Goal: Task Accomplishment & Management: Use online tool/utility

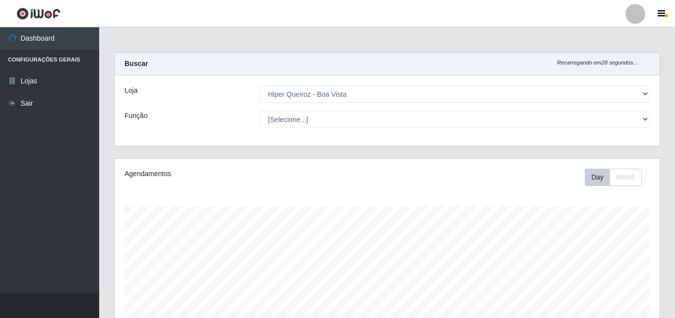
select select "514"
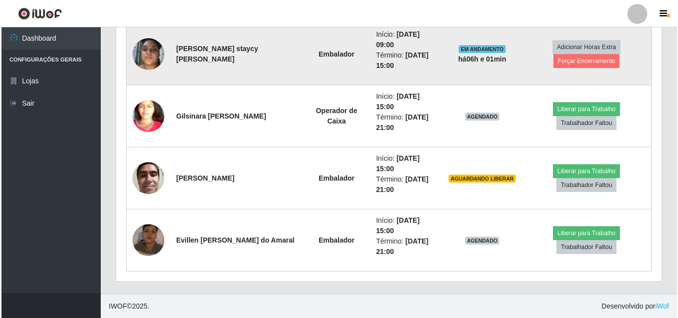
scroll to position [660, 0]
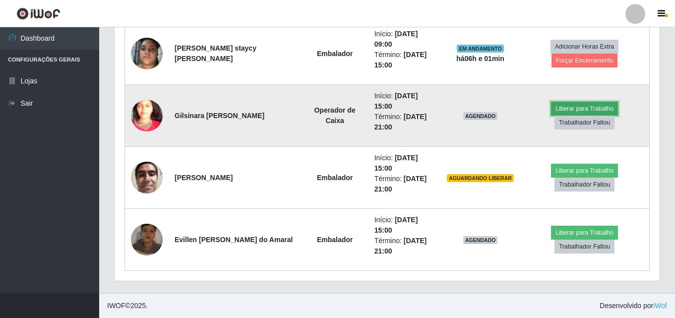
click at [585, 108] on button "Liberar para Trabalho" at bounding box center [584, 109] width 67 height 14
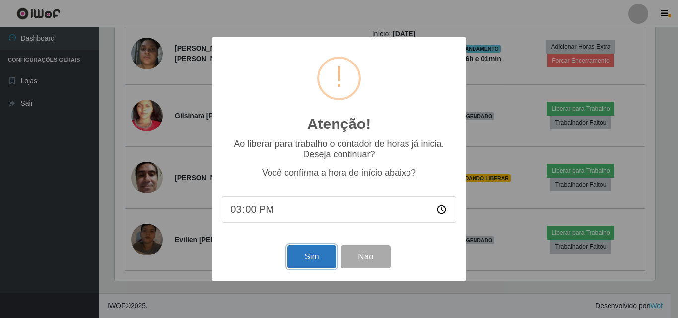
click at [314, 254] on button "Sim" at bounding box center [311, 256] width 48 height 23
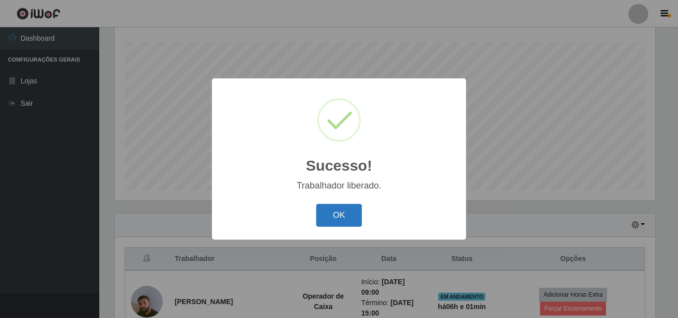
click at [347, 218] on button "OK" at bounding box center [339, 215] width 46 height 23
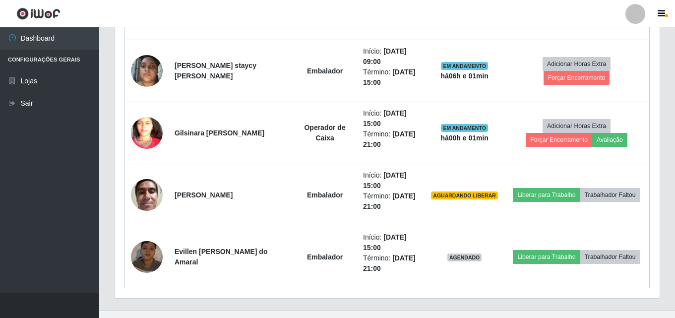
scroll to position [660, 0]
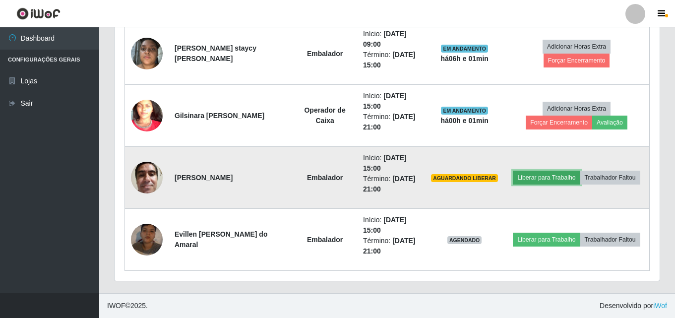
click at [547, 179] on button "Liberar para Trabalho" at bounding box center [546, 178] width 67 height 14
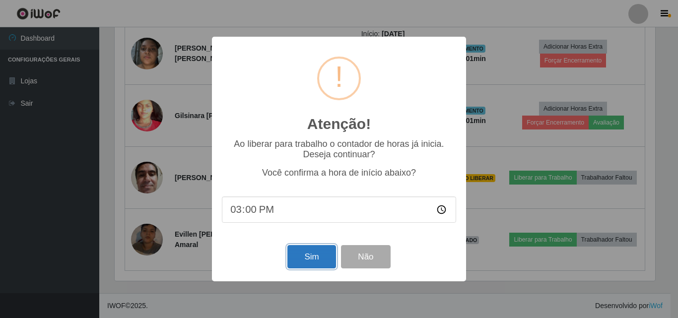
click at [307, 263] on button "Sim" at bounding box center [311, 256] width 48 height 23
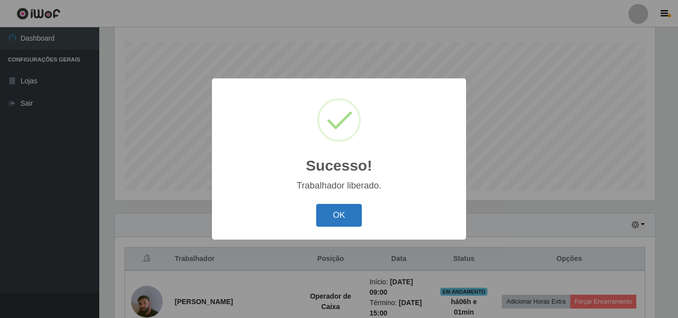
click at [337, 218] on button "OK" at bounding box center [339, 215] width 46 height 23
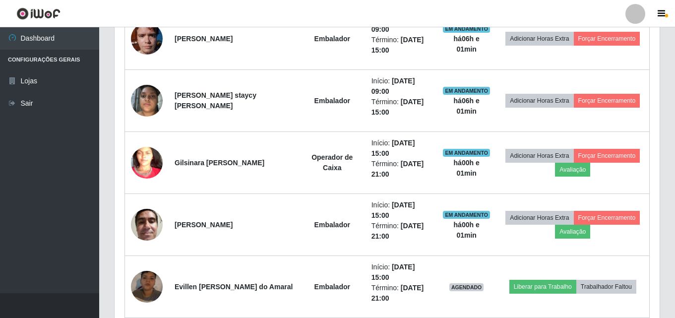
scroll to position [660, 0]
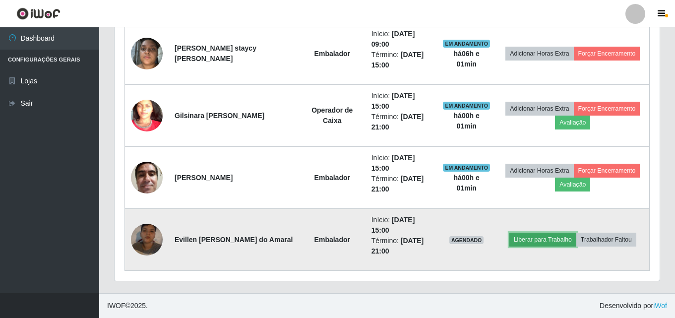
click at [553, 240] on button "Liberar para Trabalho" at bounding box center [543, 240] width 67 height 14
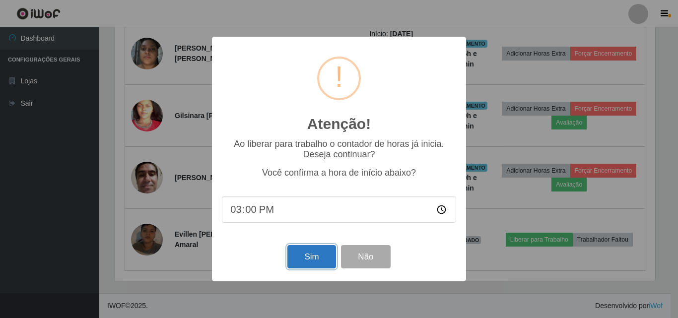
click at [317, 262] on button "Sim" at bounding box center [311, 256] width 48 height 23
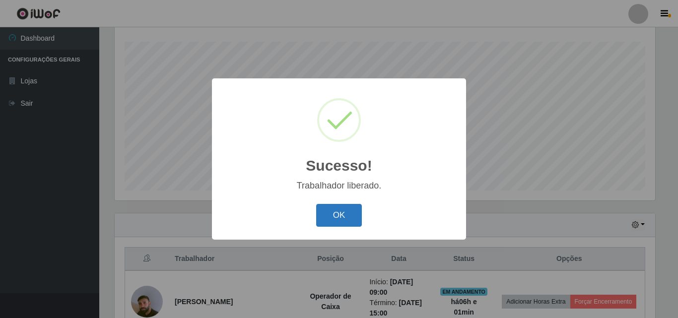
click at [337, 222] on button "OK" at bounding box center [339, 215] width 46 height 23
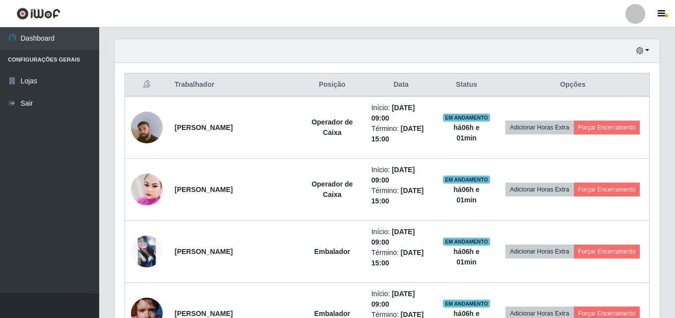
scroll to position [0, 0]
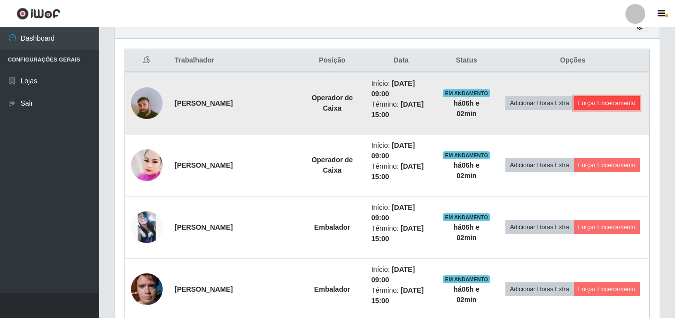
click at [609, 107] on button "Forçar Encerramento" at bounding box center [607, 103] width 66 height 14
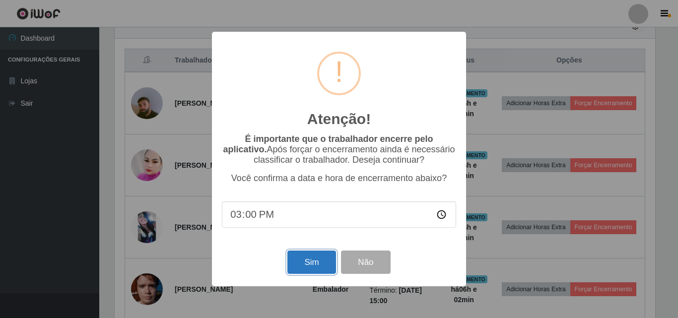
click at [305, 268] on button "Sim" at bounding box center [311, 262] width 48 height 23
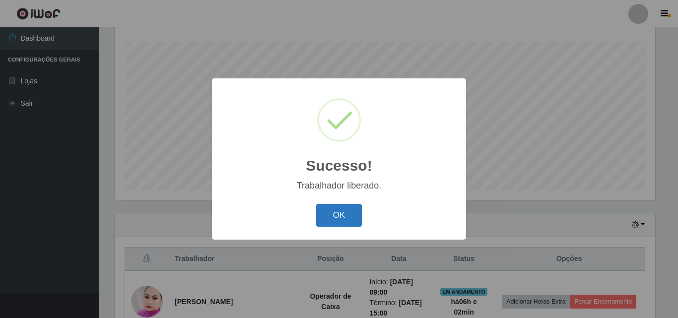
click at [343, 214] on button "OK" at bounding box center [339, 215] width 46 height 23
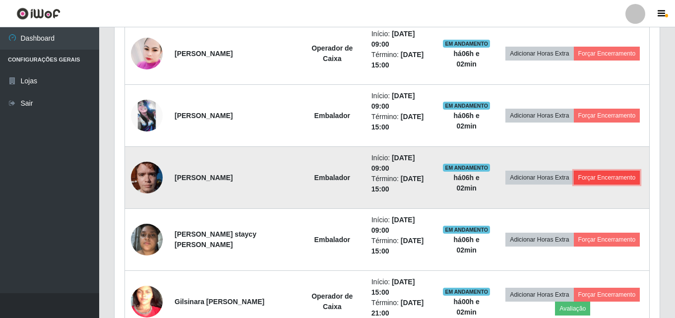
click at [613, 177] on button "Forçar Encerramento" at bounding box center [607, 178] width 66 height 14
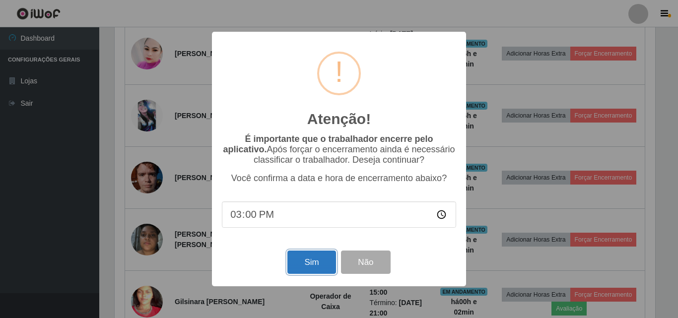
click at [300, 273] on button "Sim" at bounding box center [311, 262] width 48 height 23
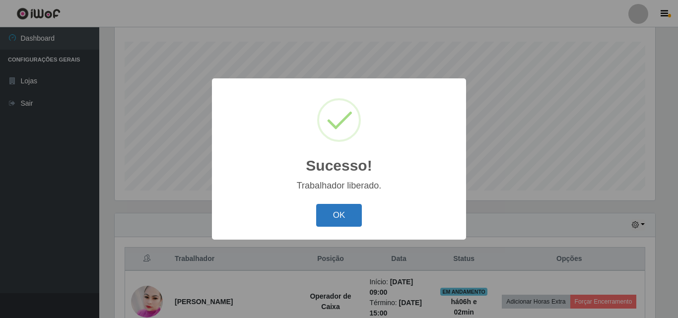
click at [335, 219] on button "OK" at bounding box center [339, 215] width 46 height 23
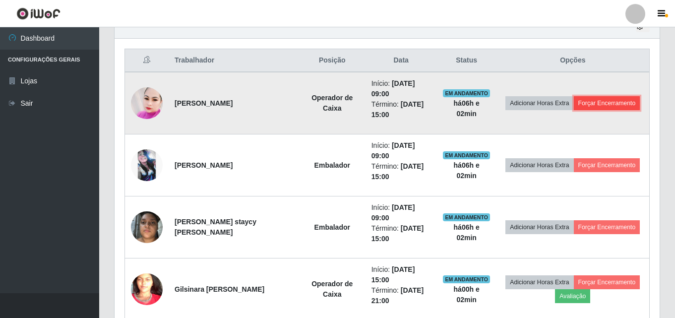
click at [596, 97] on button "Forçar Encerramento" at bounding box center [607, 103] width 66 height 14
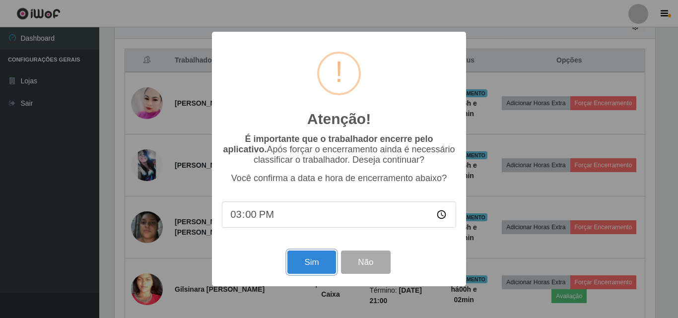
click at [314, 266] on button "Sim" at bounding box center [311, 262] width 48 height 23
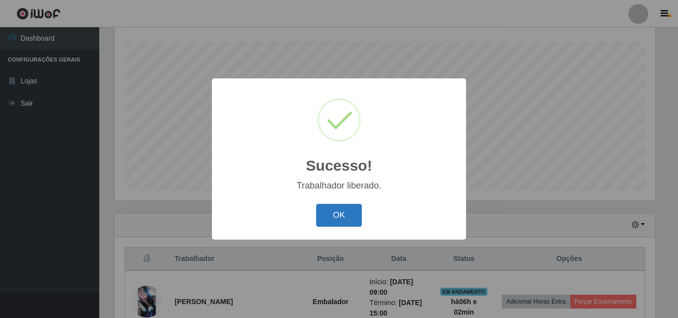
click at [329, 219] on button "OK" at bounding box center [339, 215] width 46 height 23
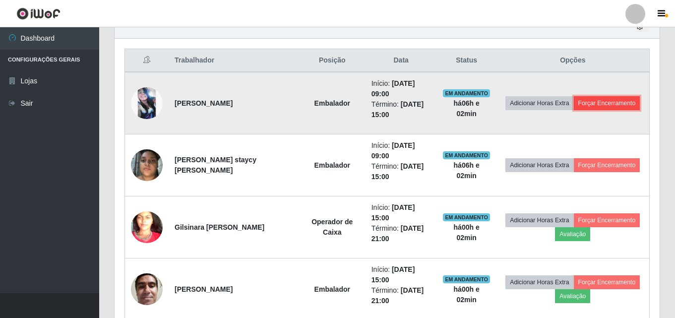
click at [595, 104] on button "Forçar Encerramento" at bounding box center [607, 103] width 66 height 14
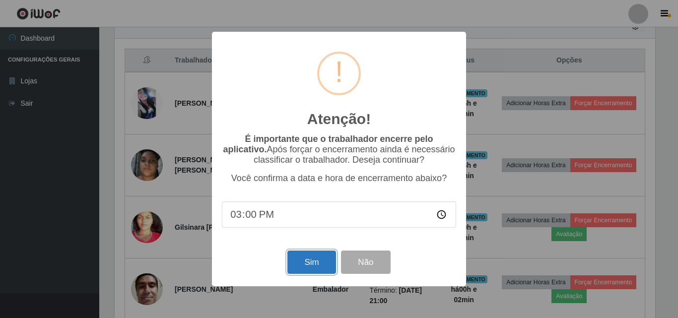
click at [310, 274] on button "Sim" at bounding box center [311, 262] width 48 height 23
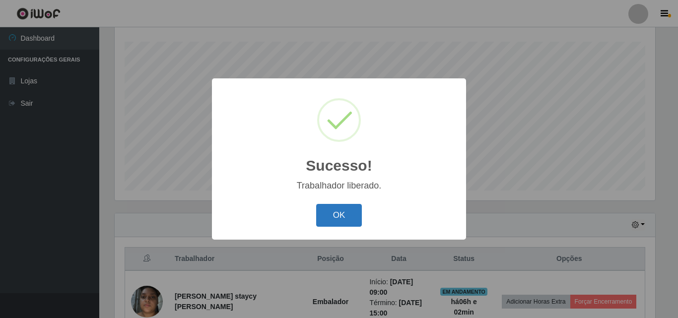
click at [348, 221] on button "OK" at bounding box center [339, 215] width 46 height 23
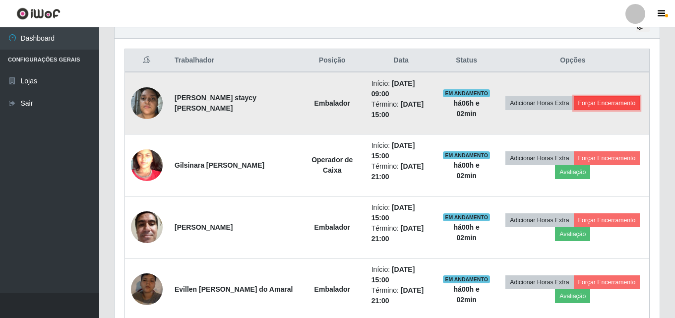
click at [614, 103] on button "Forçar Encerramento" at bounding box center [607, 103] width 66 height 14
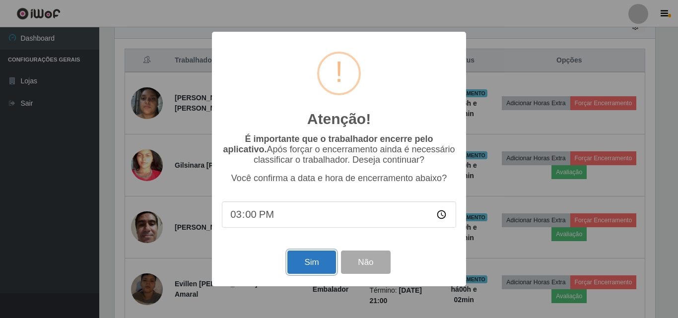
click at [312, 269] on button "Sim" at bounding box center [311, 262] width 48 height 23
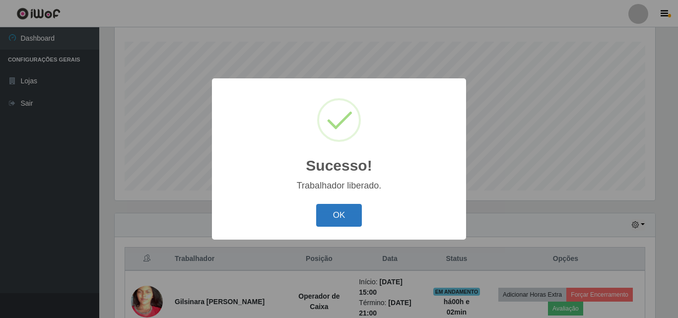
click at [344, 215] on button "OK" at bounding box center [339, 215] width 46 height 23
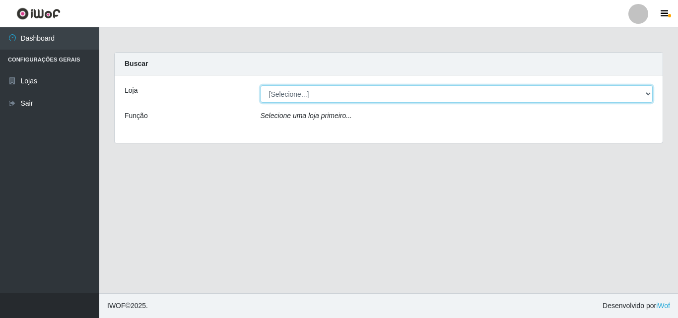
click at [446, 98] on select "[Selecione...] Hiper Queiroz - [GEOGRAPHIC_DATA]" at bounding box center [457, 93] width 392 height 17
select select "514"
click at [261, 85] on select "[Selecione...] Hiper Queiroz - [GEOGRAPHIC_DATA]" at bounding box center [457, 93] width 392 height 17
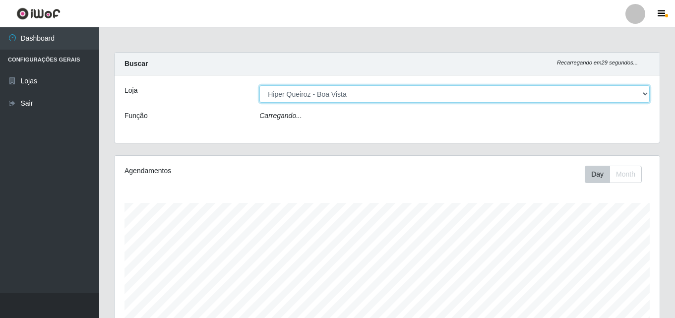
scroll to position [206, 545]
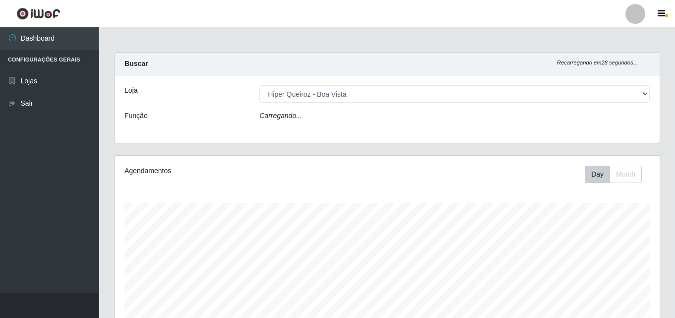
drag, startPoint x: 527, startPoint y: 127, endPoint x: 410, endPoint y: 91, distance: 122.1
click at [524, 127] on div "Loja [Selecione...] Hiper Queiroz - Boa Vista Função Carregando..." at bounding box center [387, 108] width 545 height 67
click at [284, 118] on icon "Carregando..." at bounding box center [281, 116] width 43 height 8
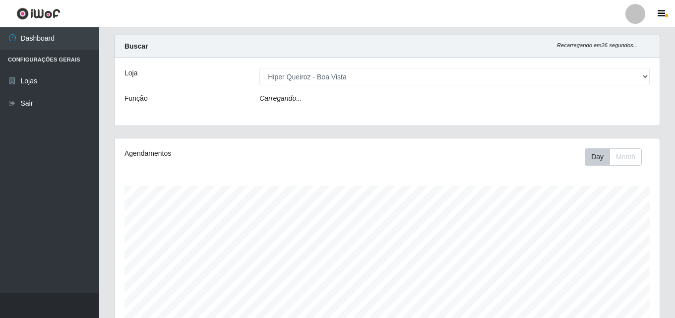
scroll to position [0, 0]
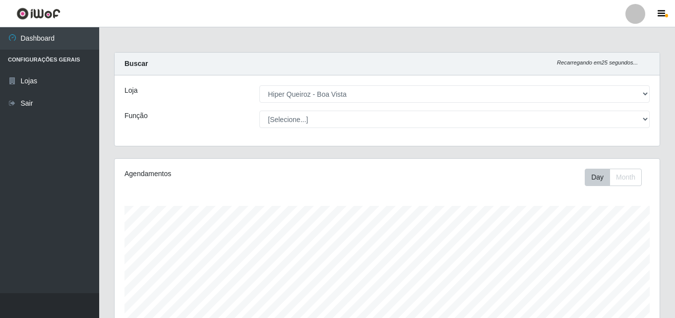
click at [465, 129] on div "Loja [Selecione...] Hiper Queiroz - Boa Vista Função [Selecione...] Embalador E…" at bounding box center [387, 110] width 545 height 70
click at [423, 128] on div "Loja [Selecione...] Hiper Queiroz - Boa Vista Função [Selecione...] Embalador E…" at bounding box center [387, 110] width 545 height 70
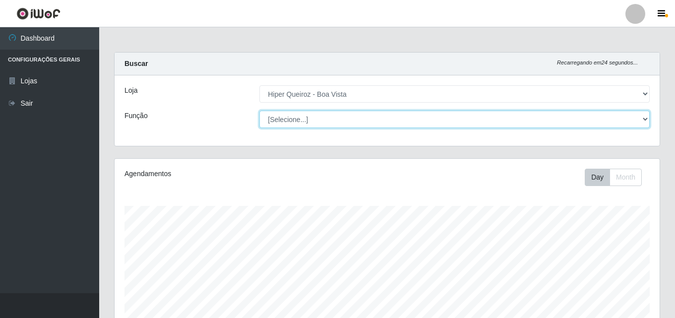
click at [423, 121] on select "[Selecione...] Embalador Embalador + Embalador ++ Operador de Caixa Operador de…" at bounding box center [455, 119] width 391 height 17
click at [260, 111] on select "[Selecione...] Embalador Embalador + Embalador ++ Operador de Caixa Operador de…" at bounding box center [455, 119] width 391 height 17
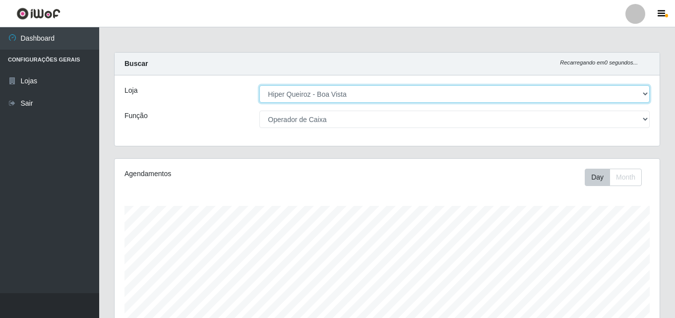
click at [504, 92] on select "[Selecione...] Hiper Queiroz - Boa Vista" at bounding box center [455, 93] width 391 height 17
click at [260, 85] on select "[Selecione...] Hiper Queiroz - Boa Vista" at bounding box center [455, 93] width 391 height 17
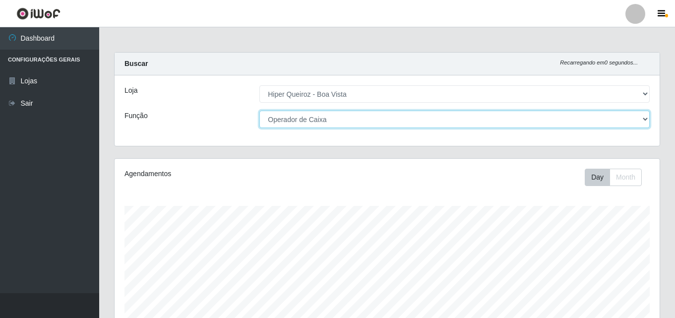
click at [360, 122] on select "[Selecione...] Embalador Embalador + Embalador ++ Operador de Caixa Operador de…" at bounding box center [455, 119] width 391 height 17
click at [260, 111] on select "[Selecione...] Embalador Embalador + Embalador ++ Operador de Caixa Operador de…" at bounding box center [455, 119] width 391 height 17
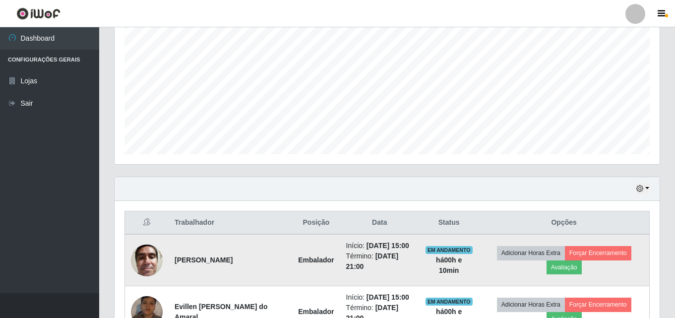
scroll to position [267, 0]
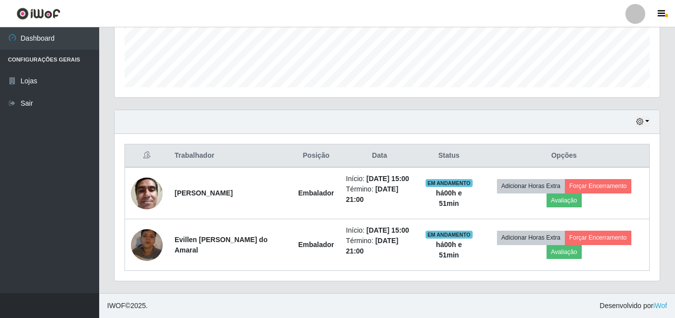
click at [71, 232] on ul "Dashboard Configurações Gerais Lojas Sair" at bounding box center [49, 160] width 99 height 266
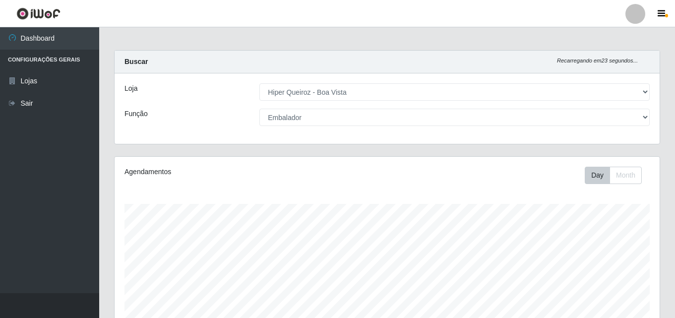
scroll to position [0, 0]
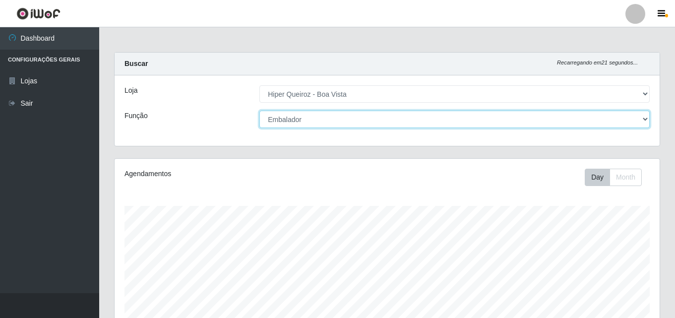
click at [645, 124] on select "[Selecione...] Embalador Embalador + Embalador ++ Operador de Caixa Operador de…" at bounding box center [455, 119] width 391 height 17
click at [260, 111] on select "[Selecione...] Embalador Embalador + Embalador ++ Operador de Caixa Operador de…" at bounding box center [455, 119] width 391 height 17
click at [644, 122] on select "[Selecione...] Embalador Embalador + Embalador ++ Operador de Caixa Operador de…" at bounding box center [455, 119] width 391 height 17
select select "1"
click at [260, 111] on select "[Selecione...] Embalador Embalador + Embalador ++ Operador de Caixa Operador de…" at bounding box center [455, 119] width 391 height 17
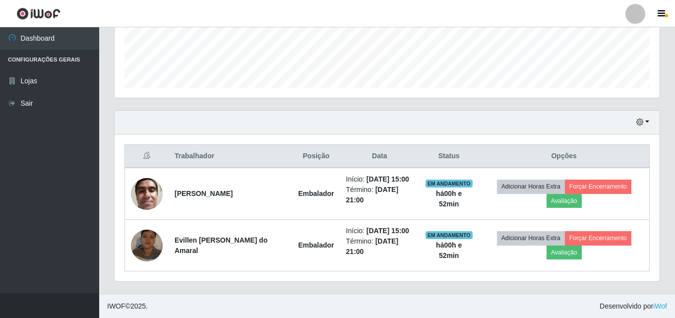
scroll to position [267, 0]
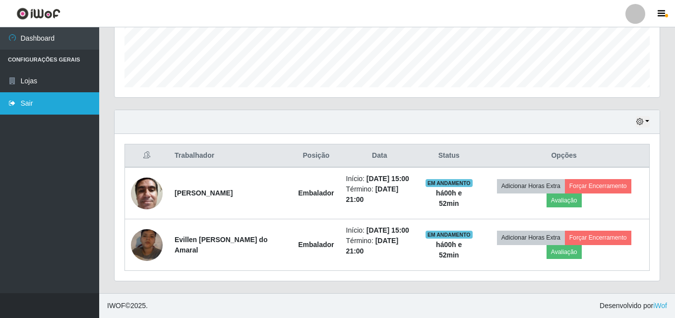
click at [32, 100] on link "Sair" at bounding box center [49, 103] width 99 height 22
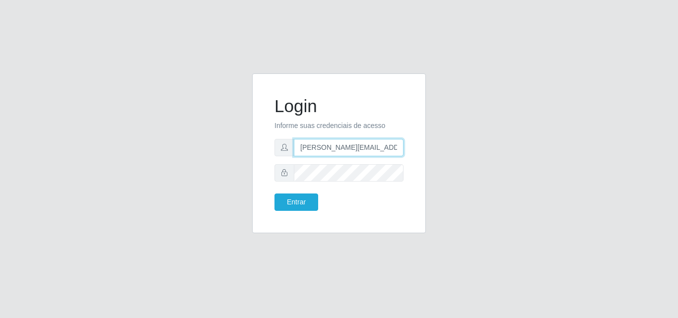
click at [397, 145] on input "edilson.mesquita@hiperqueiroz.com.br" at bounding box center [349, 147] width 110 height 17
click at [379, 146] on input ".com.br" at bounding box center [349, 147] width 110 height 17
type input "."
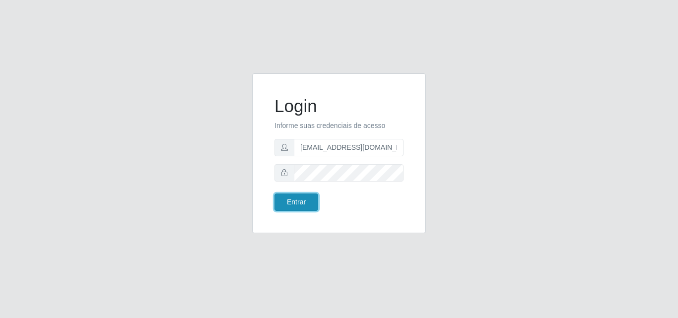
click at [304, 205] on button "Entrar" at bounding box center [296, 202] width 44 height 17
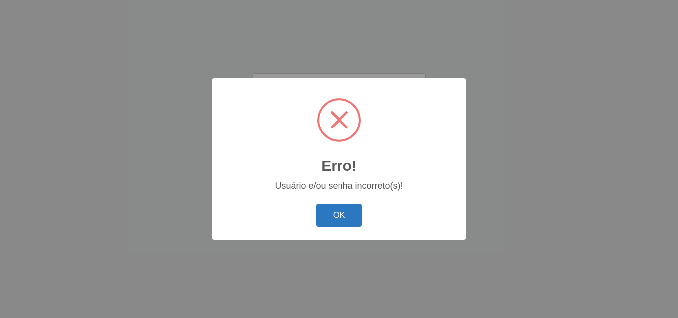
click at [348, 223] on button "OK" at bounding box center [339, 215] width 46 height 23
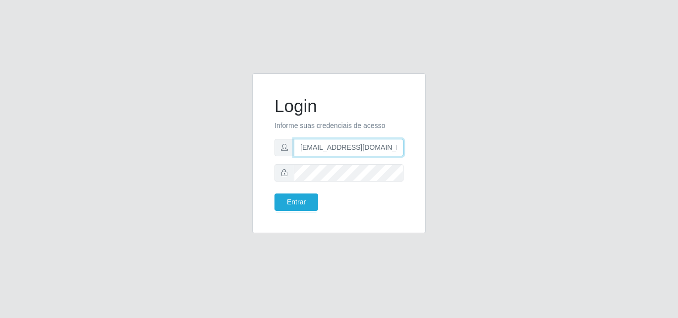
click at [399, 148] on input "thiagorafaela1205@outlook.com" at bounding box center [349, 147] width 110 height 17
type input "edilson.mesquita@hiperqueiroz.com.br"
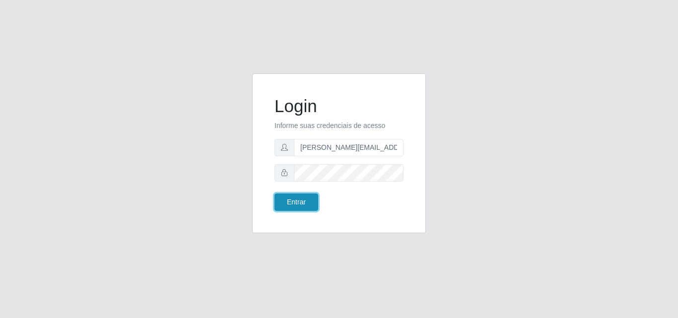
click at [276, 203] on button "Entrar" at bounding box center [296, 202] width 44 height 17
